Goal: Transaction & Acquisition: Obtain resource

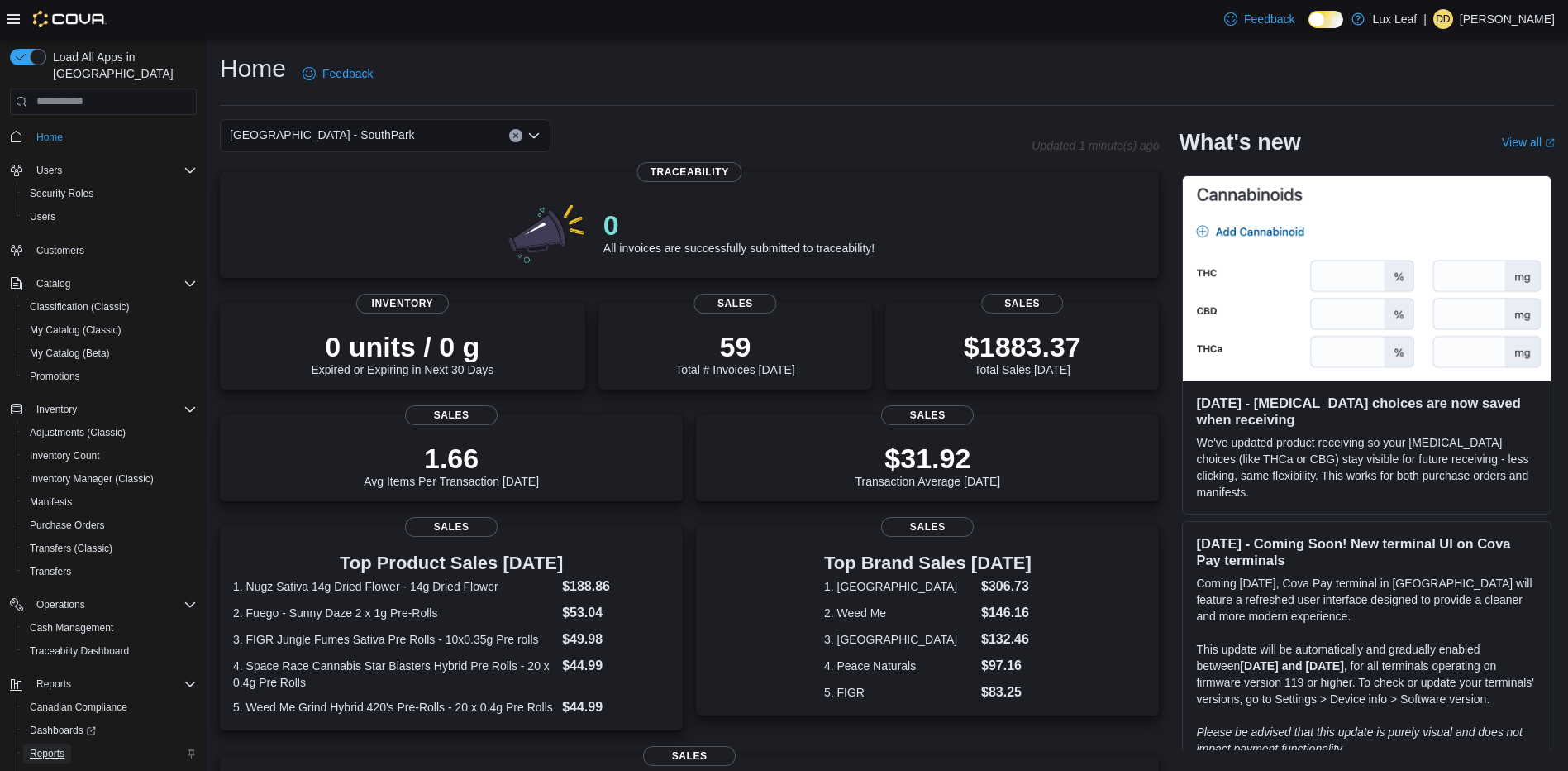
click at [40, 747] on span "Reports" at bounding box center [47, 753] width 35 height 13
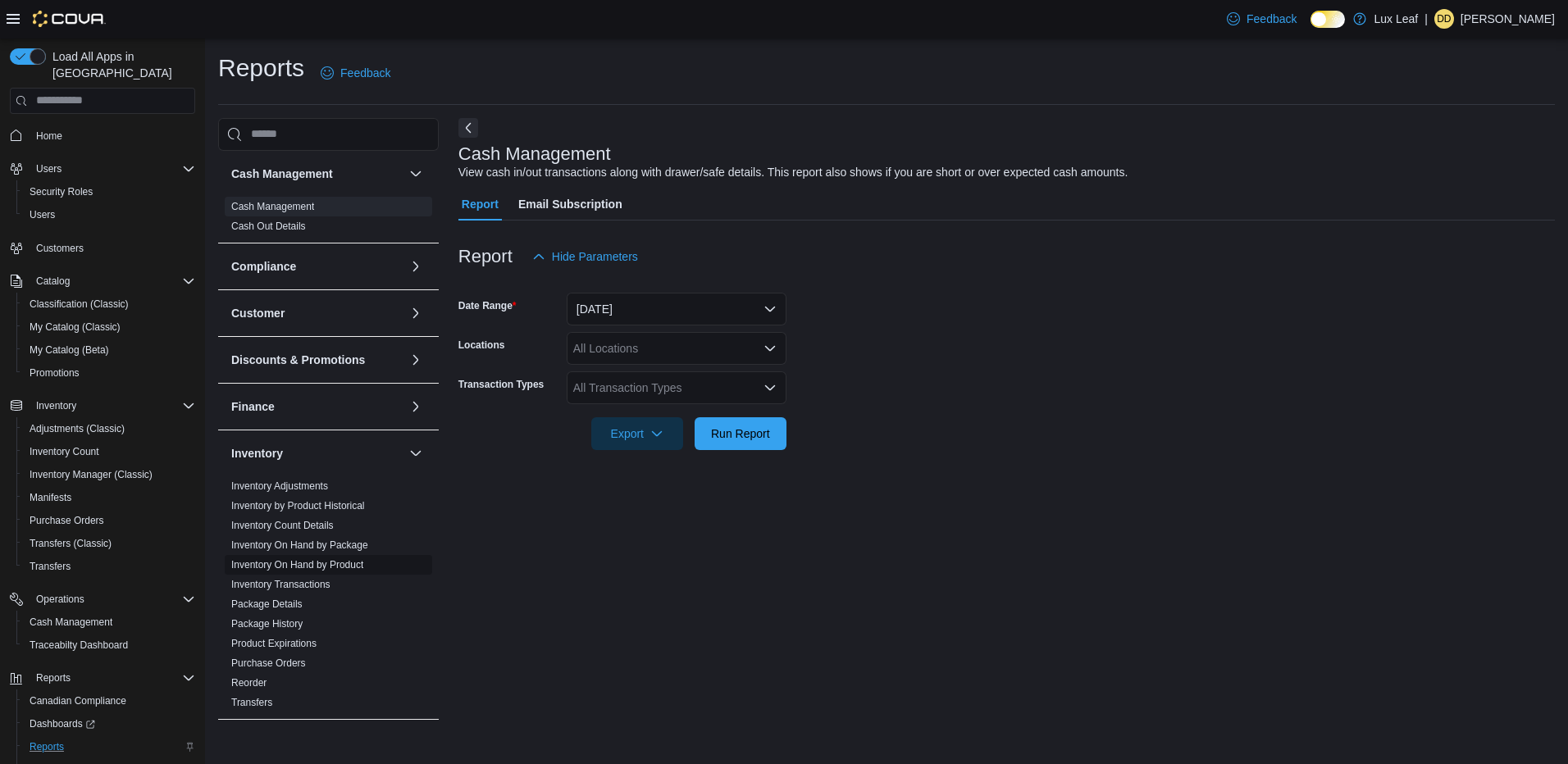
click at [302, 562] on link "Inventory On Hand by Product" at bounding box center [297, 565] width 132 height 12
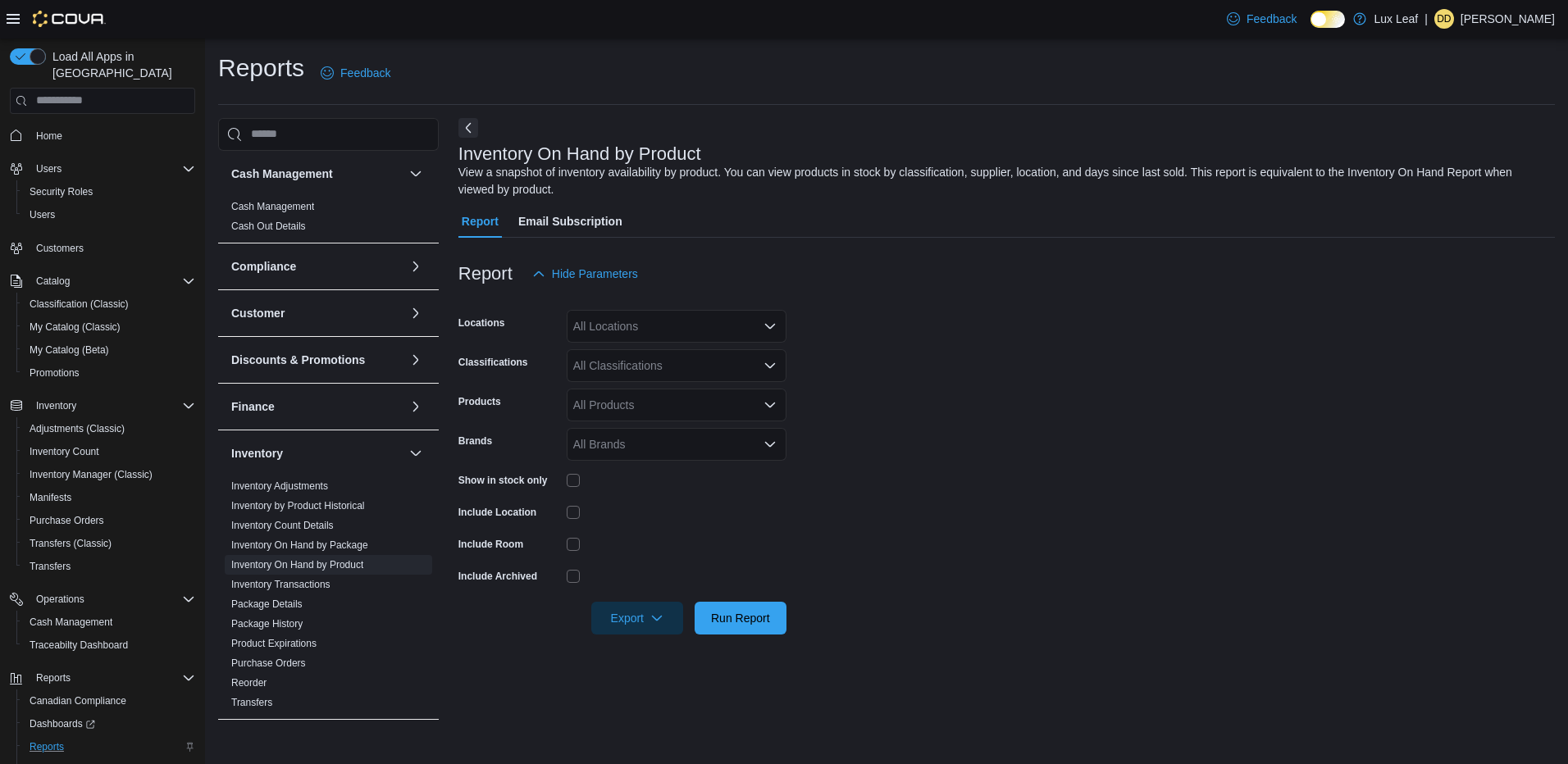
click at [696, 321] on div "All Locations" at bounding box center [676, 327] width 220 height 33
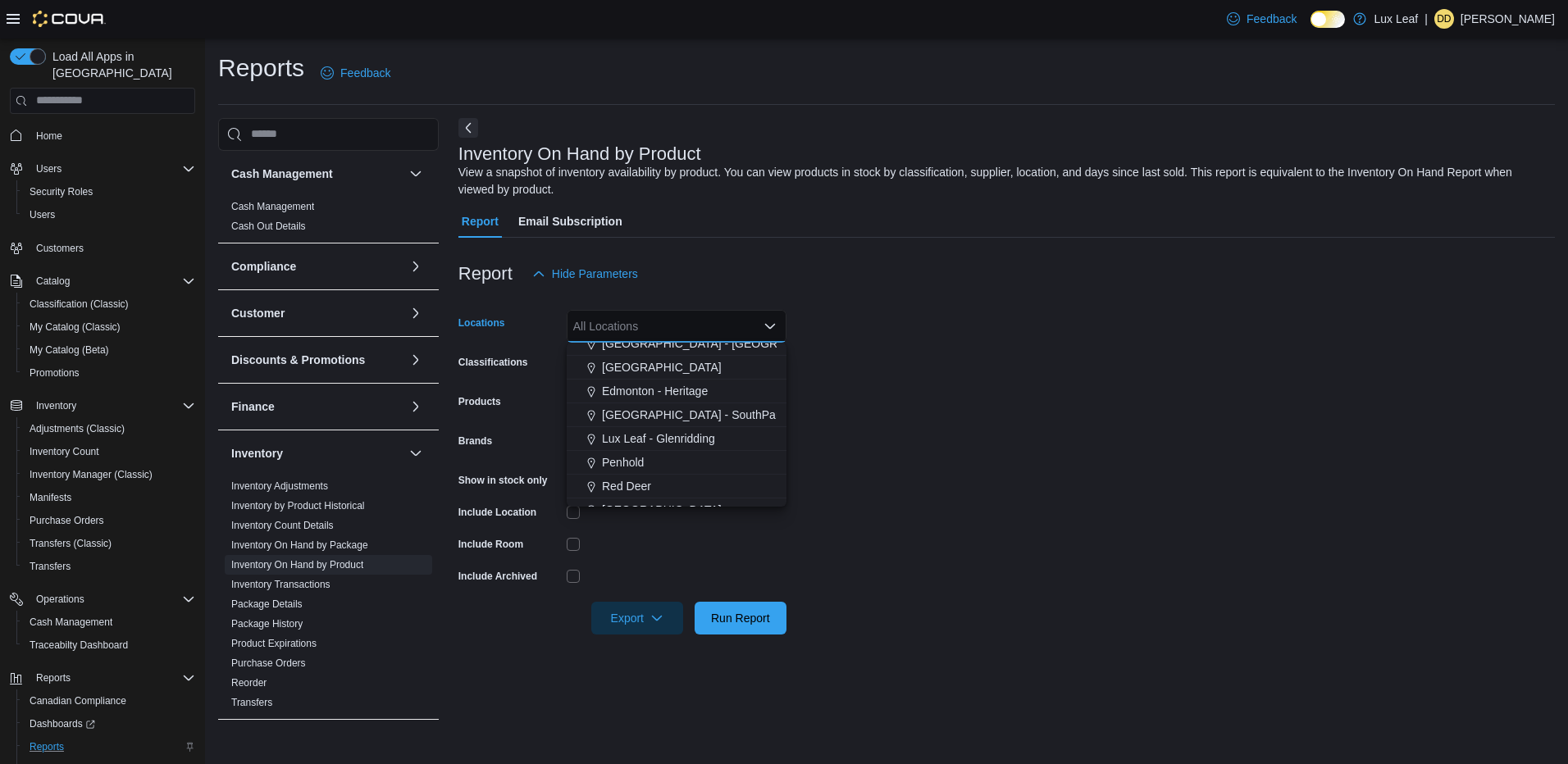
scroll to position [145, 0]
drag, startPoint x: 697, startPoint y: 393, endPoint x: 774, endPoint y: 377, distance: 78.6
click at [701, 393] on span "[GEOGRAPHIC_DATA] - SouthPark" at bounding box center [693, 399] width 184 height 16
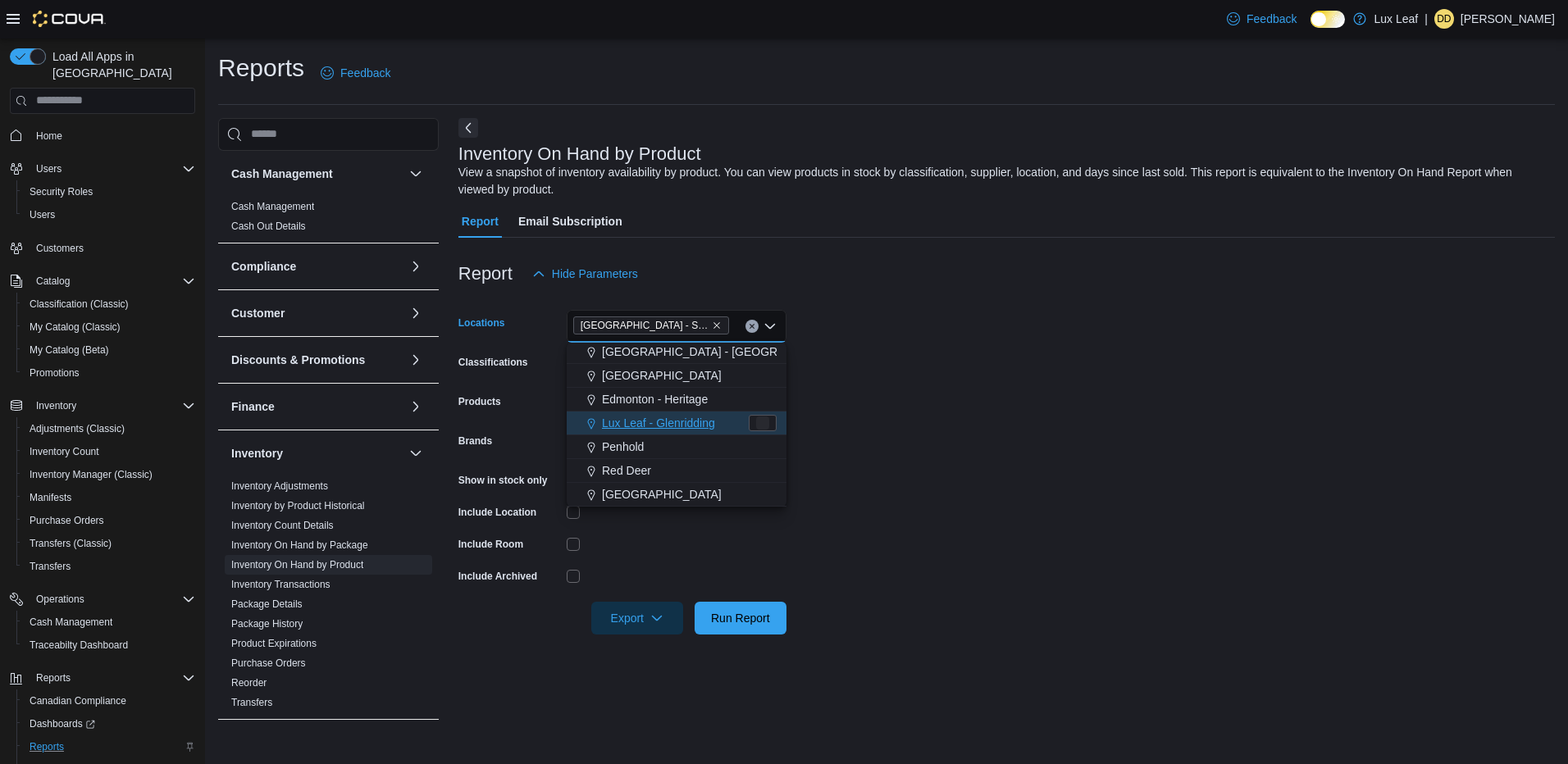
scroll to position [0, 0]
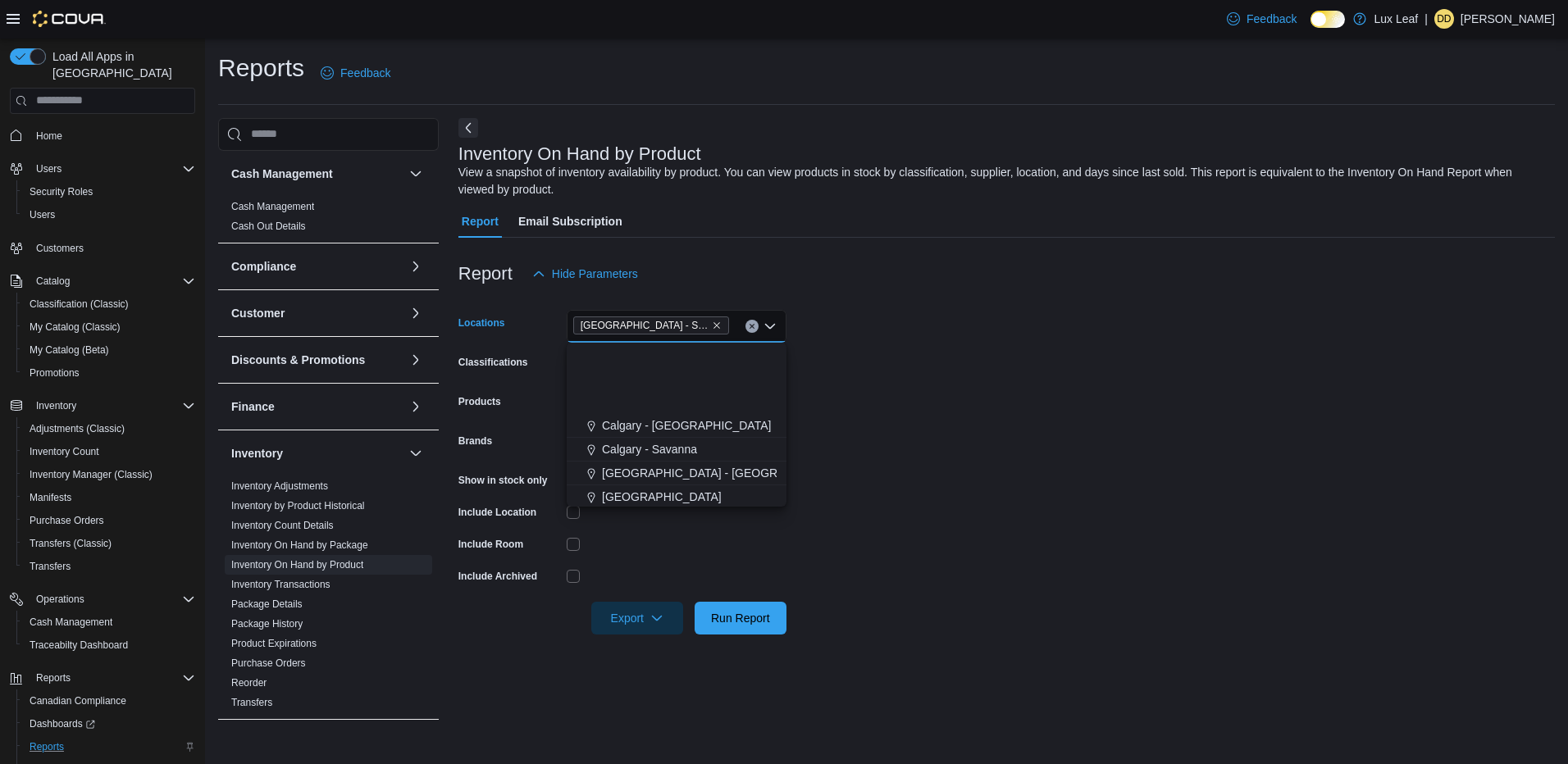
drag, startPoint x: 1017, startPoint y: 308, endPoint x: 901, endPoint y: 322, distance: 116.8
click at [1010, 309] on div at bounding box center [1007, 299] width 1097 height 19
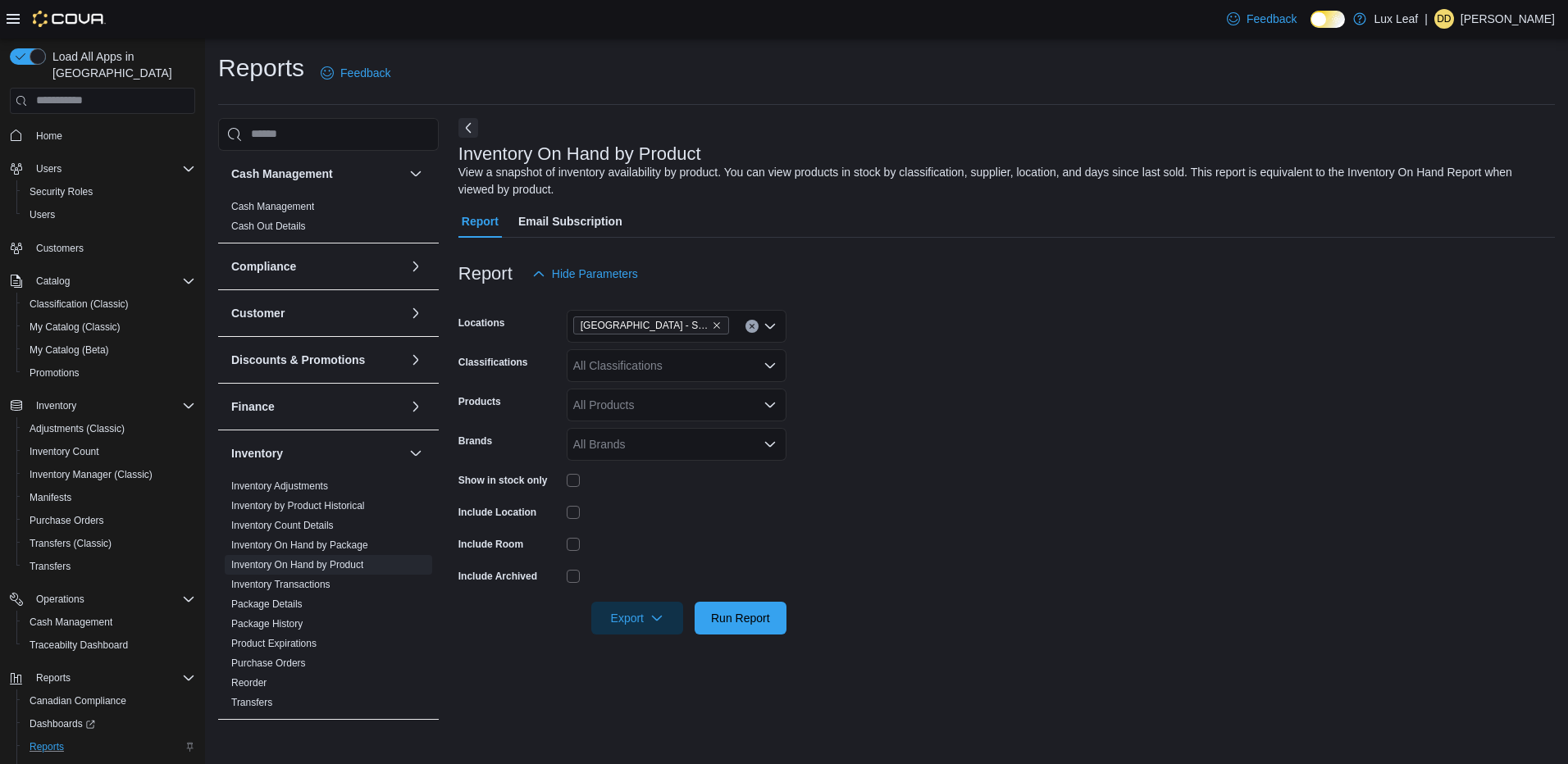
click at [606, 364] on div "All Classifications" at bounding box center [676, 366] width 220 height 33
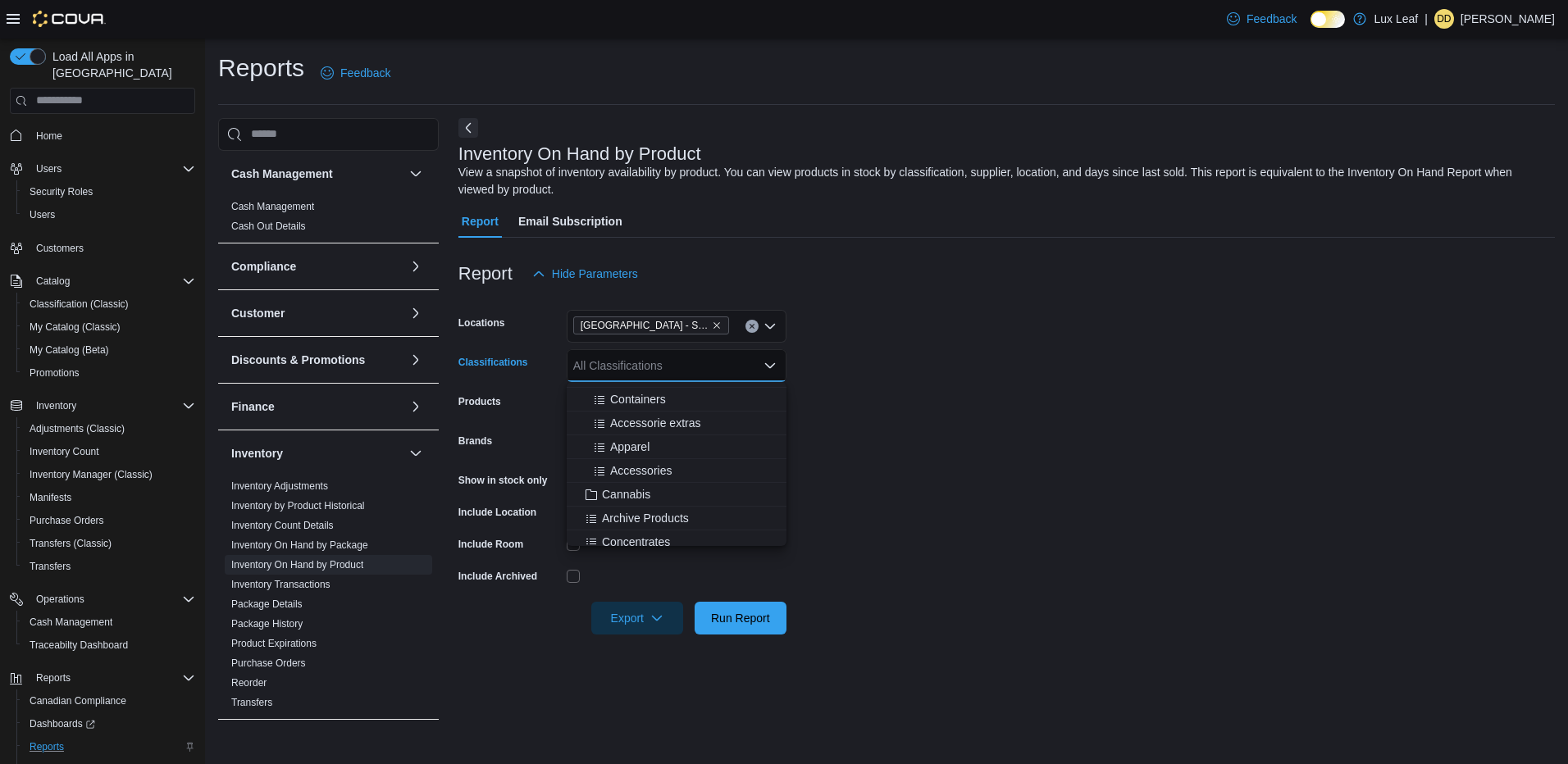
scroll to position [150, 0]
click at [661, 483] on span "Accessorie extras" at bounding box center [654, 481] width 91 height 16
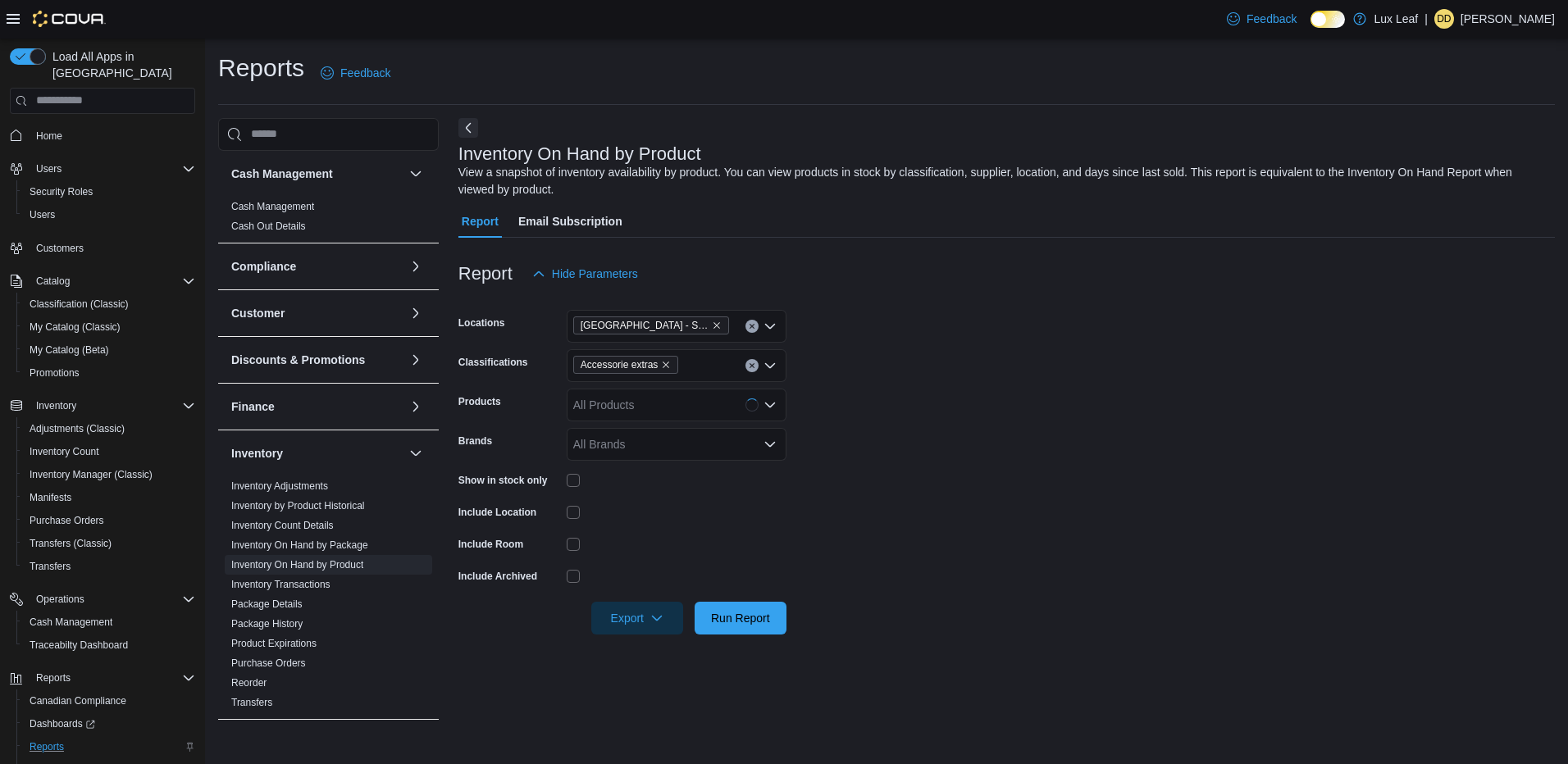
click at [892, 390] on form "Locations [GEOGRAPHIC_DATA] - SouthPark Classifications Accessorie extras Produ…" at bounding box center [1007, 462] width 1097 height 344
click at [601, 627] on span "Export" at bounding box center [637, 618] width 72 height 33
click at [613, 674] on button "Export to Csv" at bounding box center [640, 683] width 93 height 33
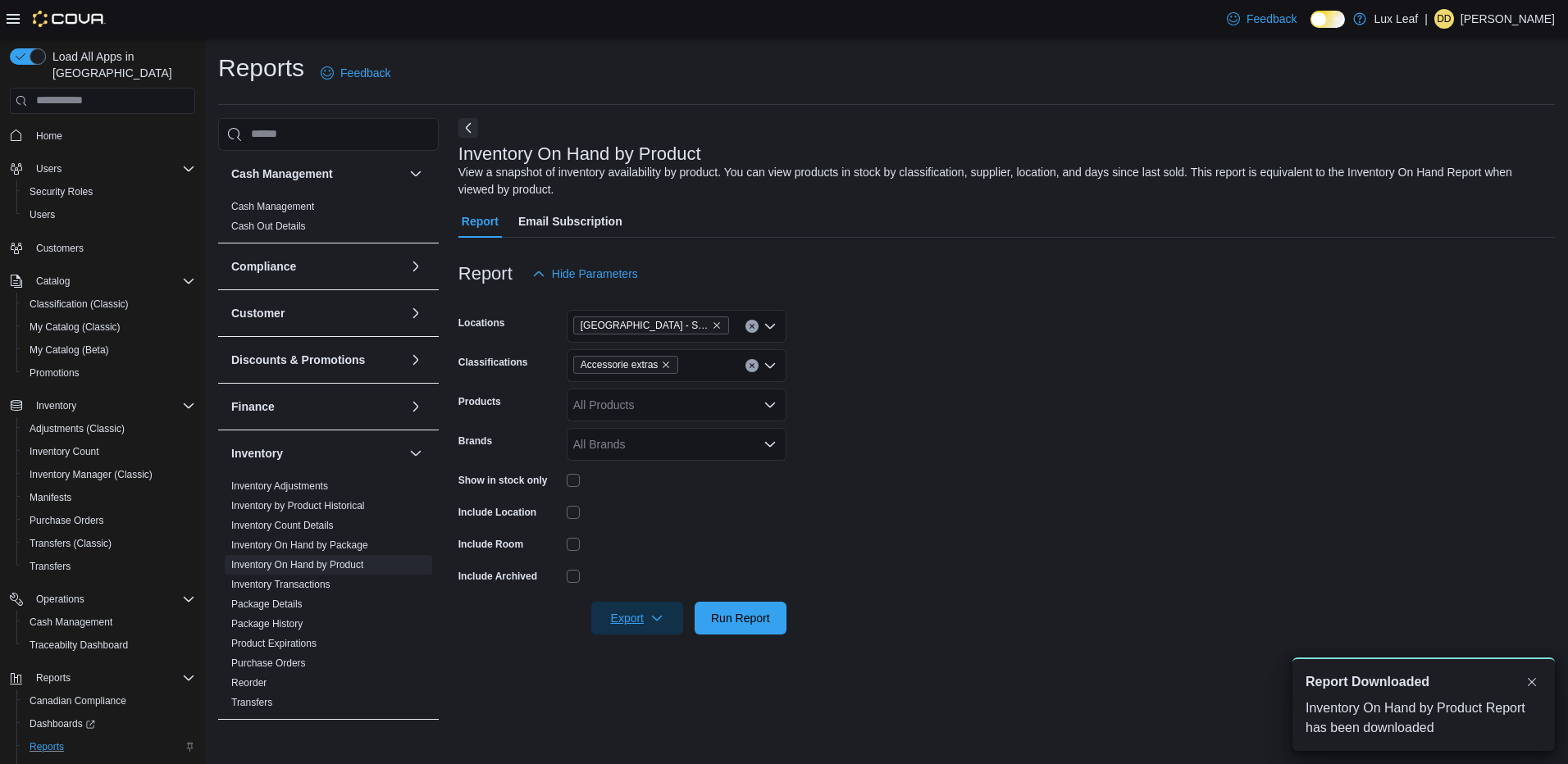
scroll to position [0, 0]
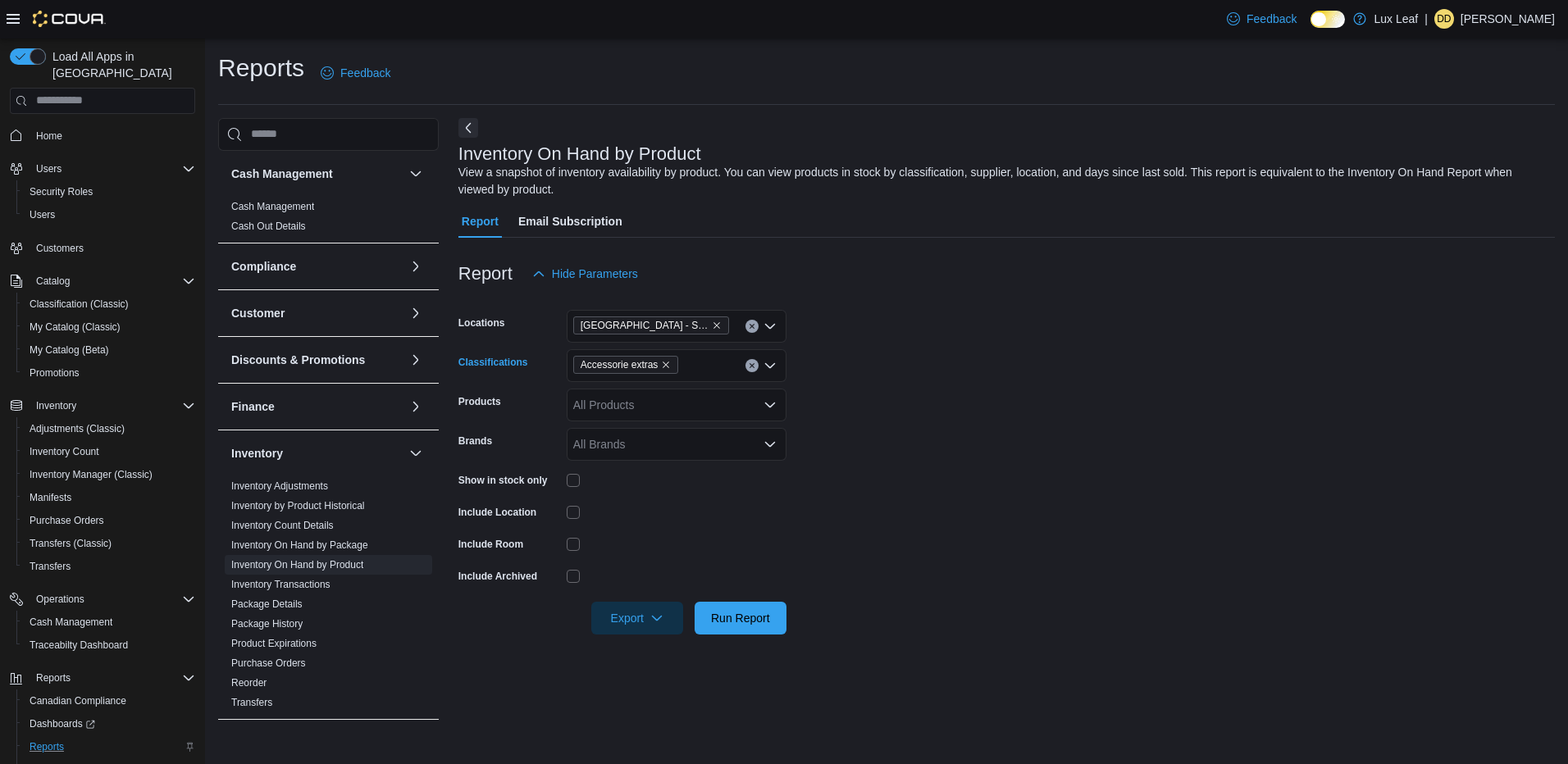
click at [756, 365] on button "Clear input" at bounding box center [752, 365] width 13 height 13
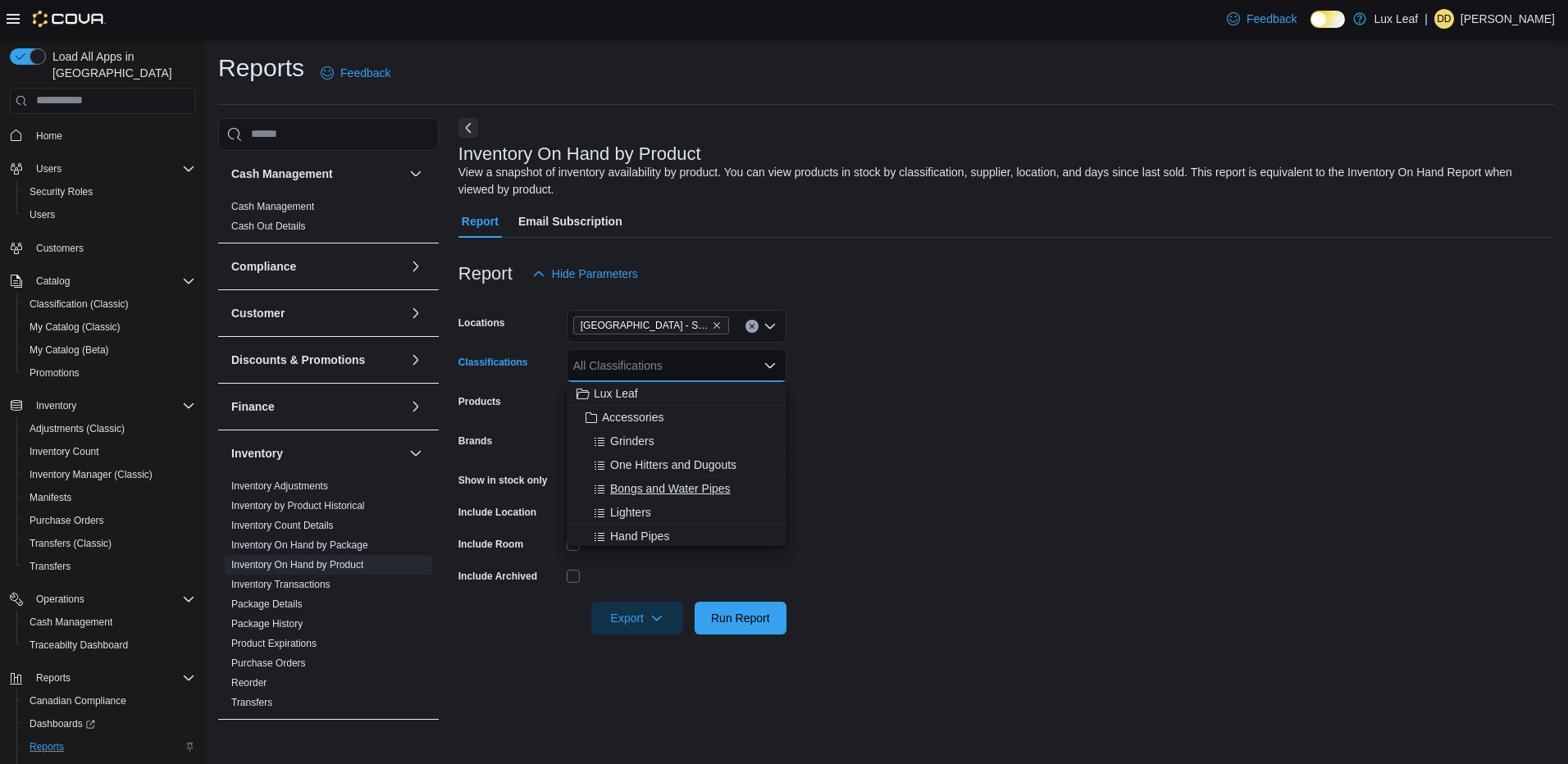
click at [643, 487] on span "Bongs and Water Pipes" at bounding box center [670, 489] width 121 height 16
click at [619, 501] on span "Beverages" at bounding box center [629, 507] width 55 height 16
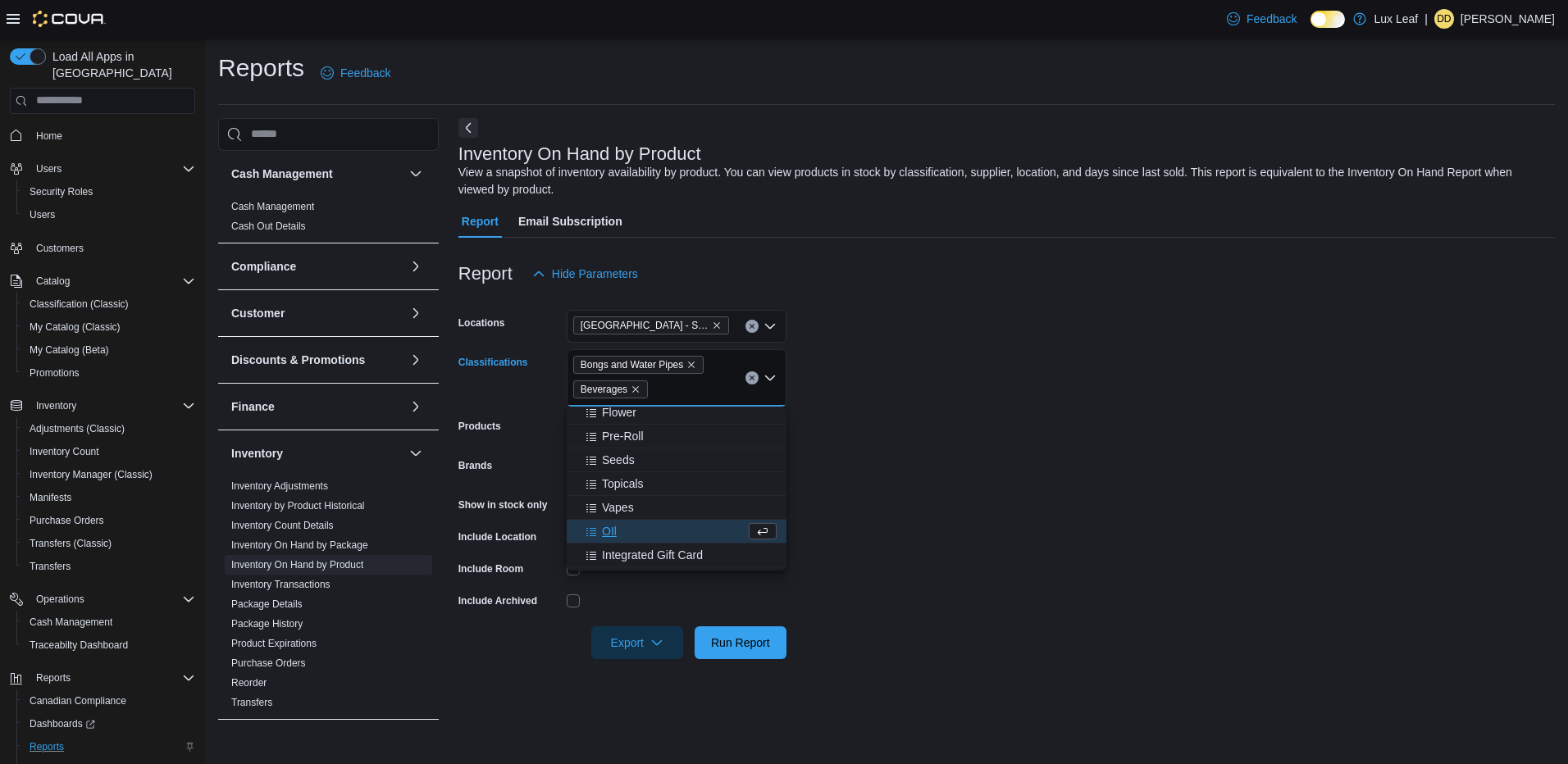
click at [898, 393] on form "Locations [GEOGRAPHIC_DATA] - [GEOGRAPHIC_DATA] Classifications Bongs and Water…" at bounding box center [1007, 474] width 1097 height 369
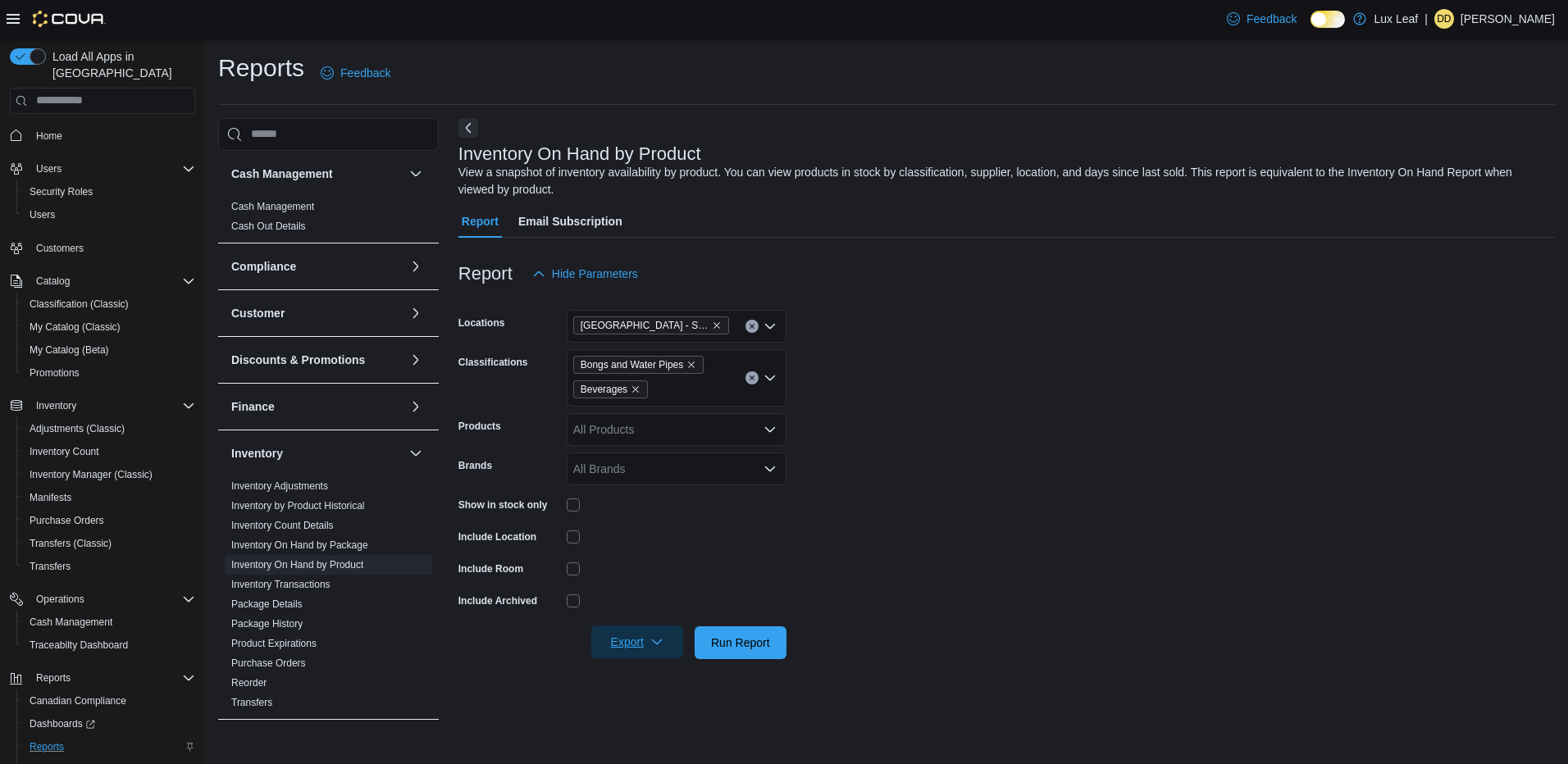
click at [628, 632] on span "Export" at bounding box center [637, 641] width 72 height 33
click at [652, 574] on span "Export to Csv" at bounding box center [639, 576] width 74 height 13
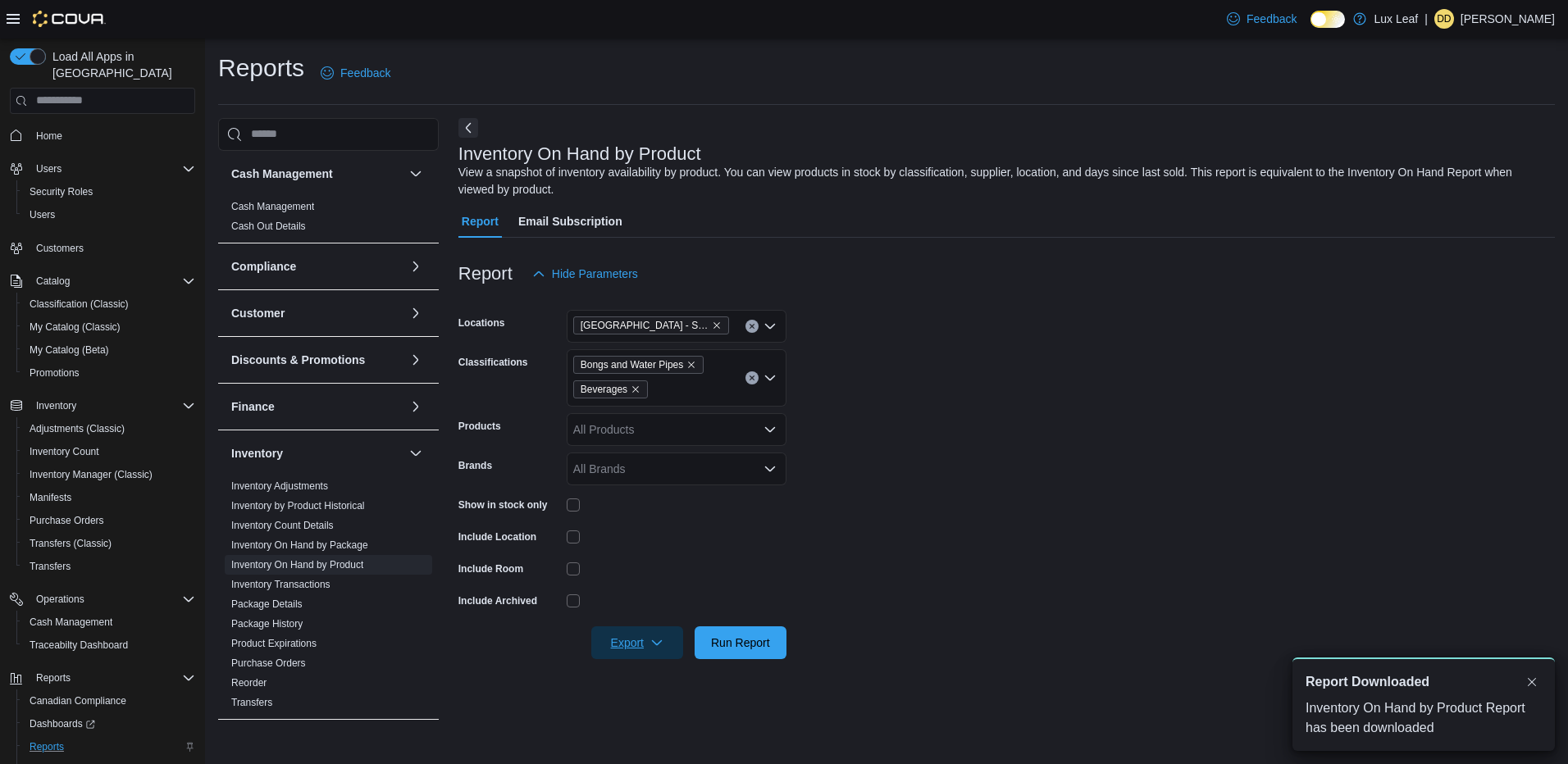
scroll to position [0, 0]
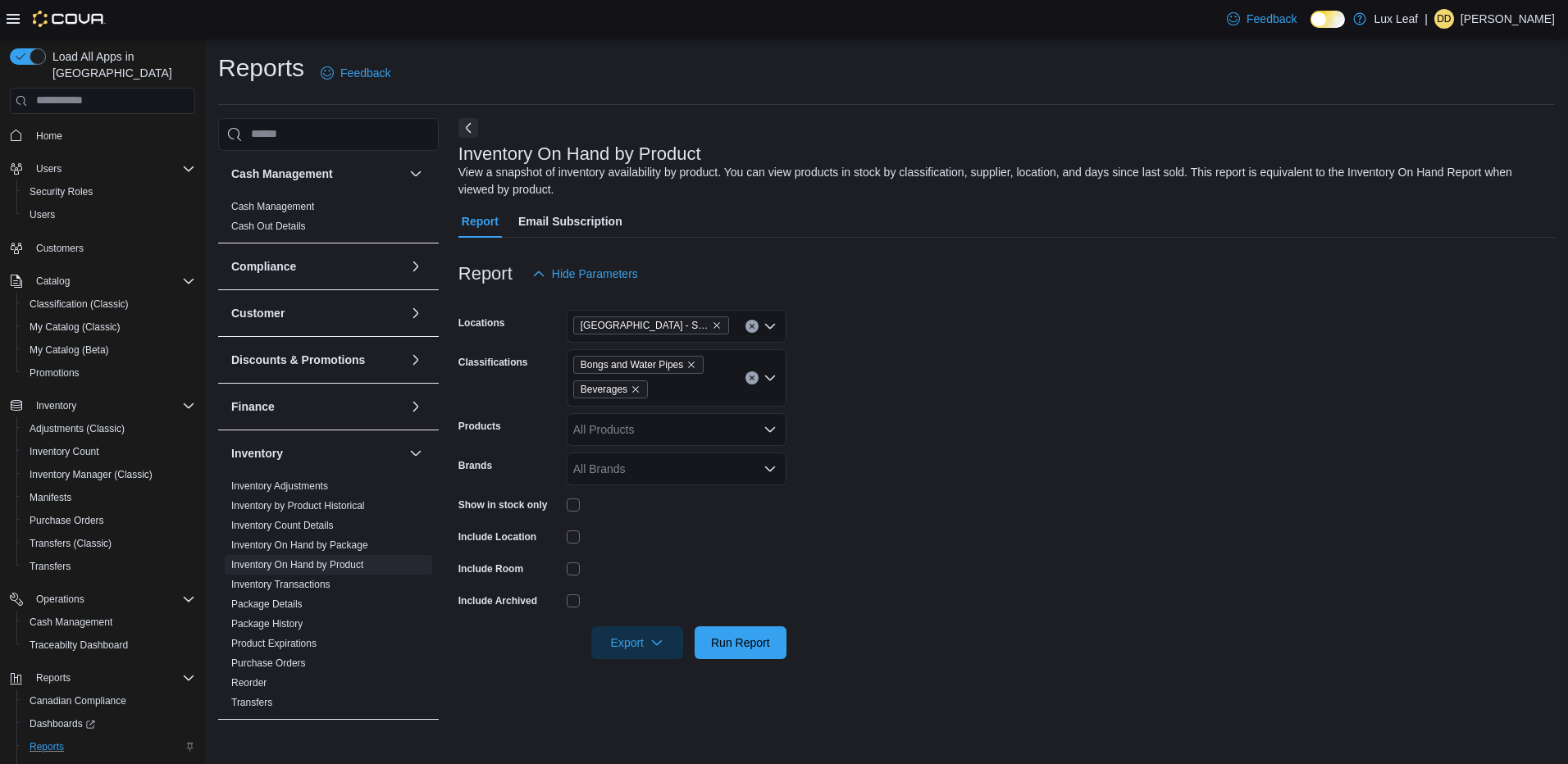
click at [939, 429] on form "Locations [GEOGRAPHIC_DATA] - SouthPark Classifications Bongs and Water Pipes B…" at bounding box center [1007, 474] width 1097 height 369
drag, startPoint x: 751, startPoint y: 381, endPoint x: 749, endPoint y: 339, distance: 42.0
click at [749, 369] on div "Bongs and Water Pipes Beverages" at bounding box center [676, 378] width 220 height 58
click at [749, 329] on button "Clear input" at bounding box center [752, 326] width 13 height 13
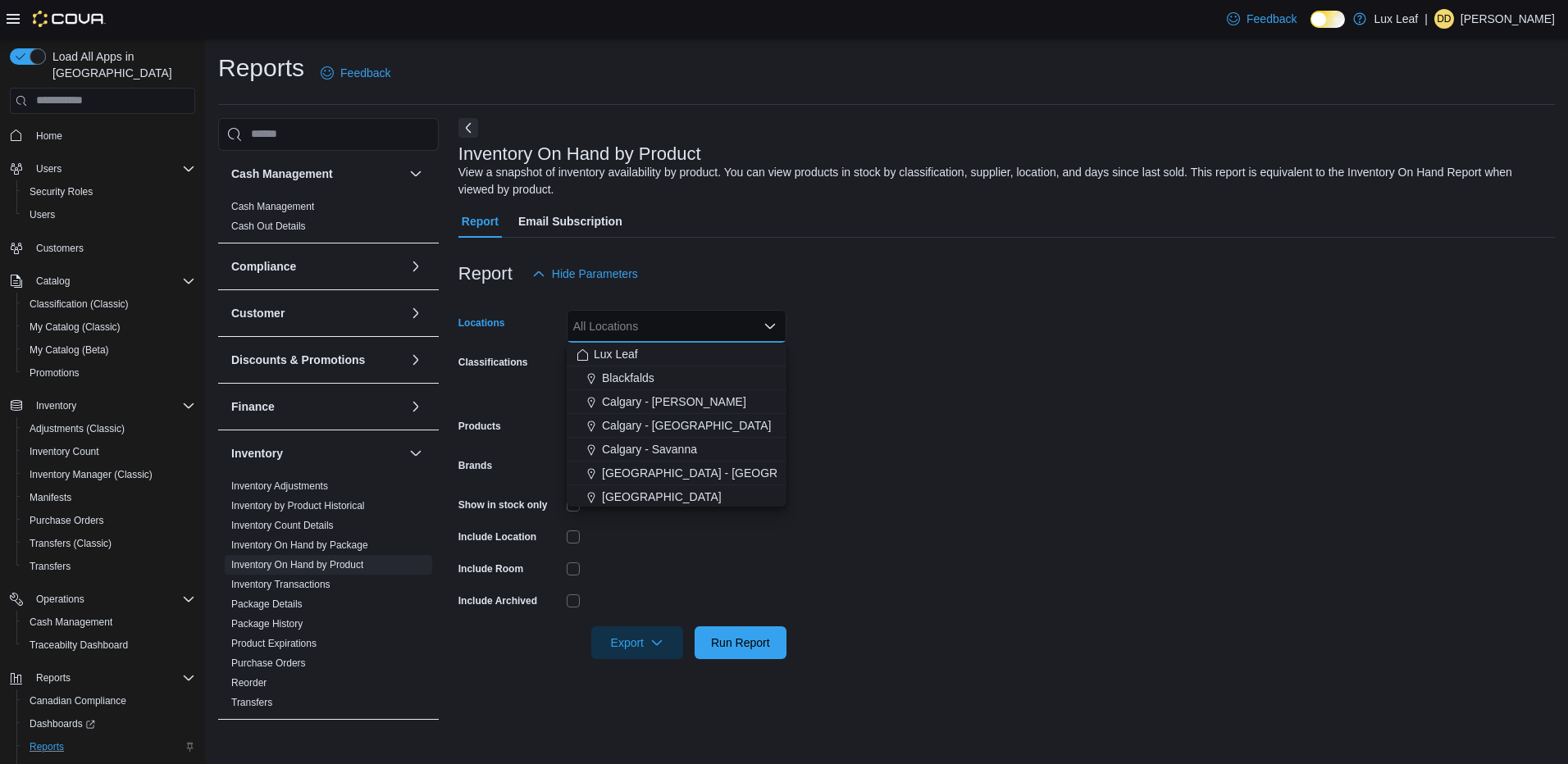
click at [862, 381] on form "Locations All Locations Combo box. Selected. Combo box input. All Locations. Ty…" at bounding box center [1007, 474] width 1097 height 369
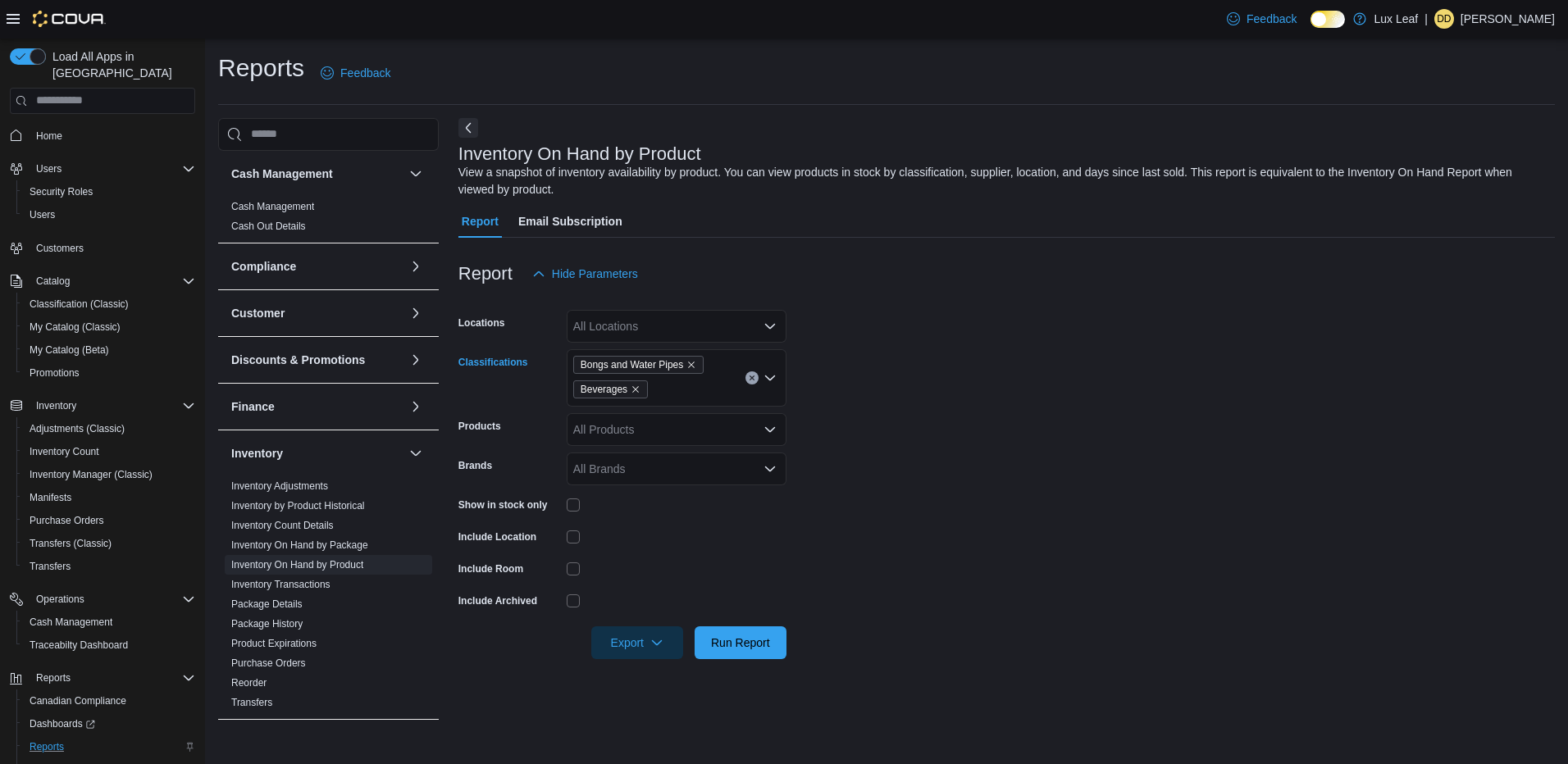
click at [752, 381] on icon "Clear input" at bounding box center [752, 377] width 6 height 6
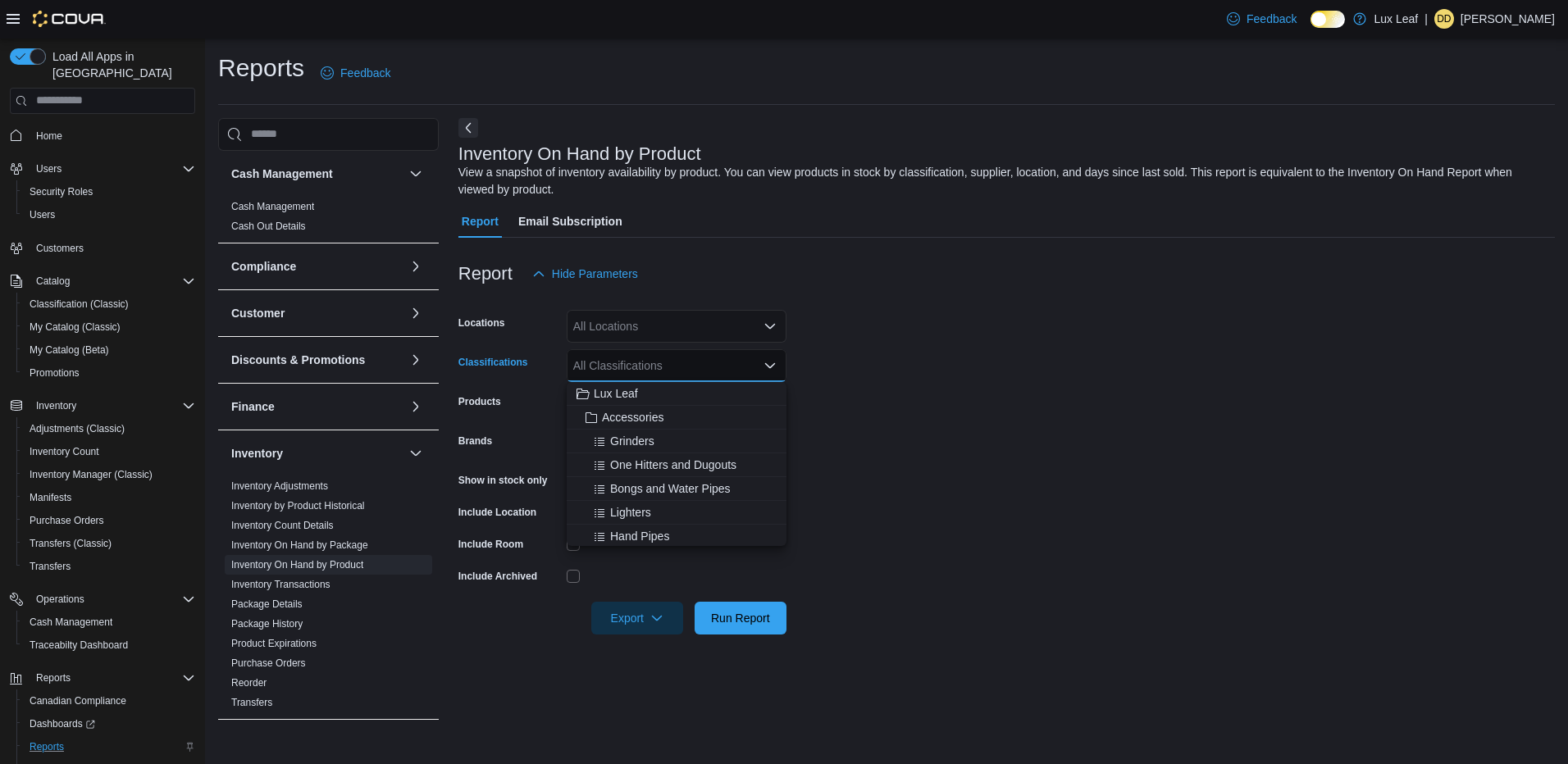
drag, startPoint x: 1035, startPoint y: 404, endPoint x: 665, endPoint y: 270, distance: 393.5
click at [994, 393] on form "Locations All Locations Classifications All Classifications Combo box. Selected…" at bounding box center [1007, 462] width 1097 height 344
